Goal: Check status: Check status

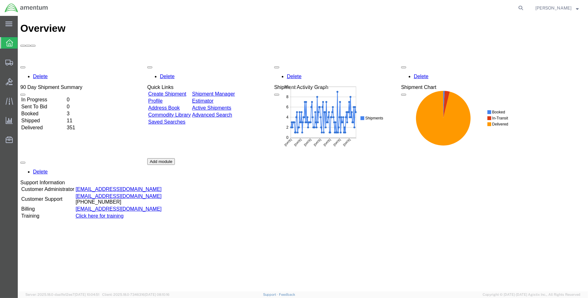
click at [40, 117] on td "Shipped" at bounding box center [43, 120] width 45 height 6
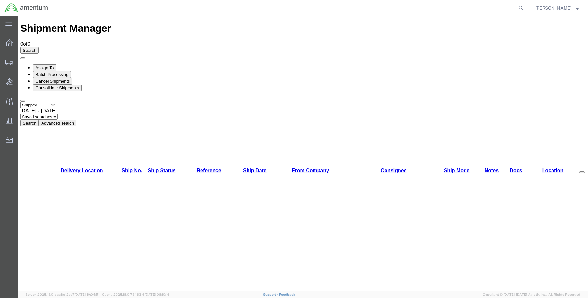
click at [39, 120] on button "Search" at bounding box center [29, 123] width 18 height 7
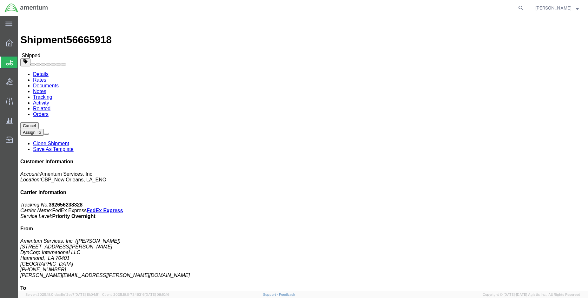
click link "Tracking"
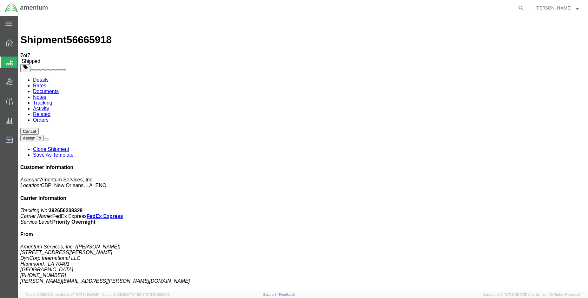
click at [16, 11] on img at bounding box center [26, 8] width 44 height 10
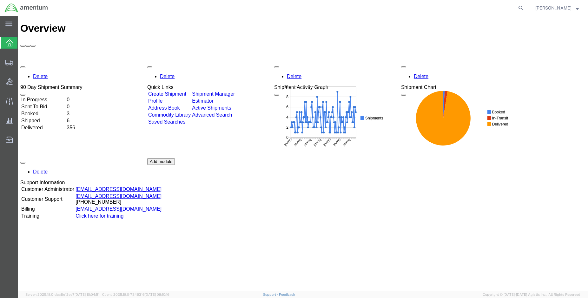
click at [40, 117] on td "Shipped" at bounding box center [43, 120] width 45 height 6
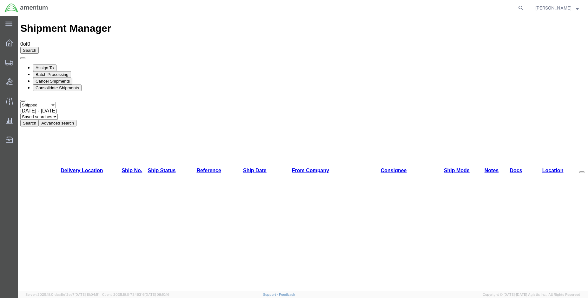
click at [39, 120] on button "Search" at bounding box center [29, 123] width 18 height 7
